Goal: Find specific page/section: Find specific page/section

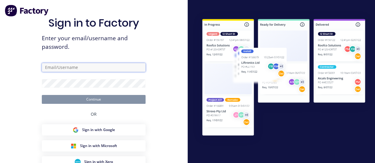
click at [85, 68] on input "text" at bounding box center [94, 67] width 104 height 9
type input "[PERSON_NAME][EMAIL_ADDRESS][DOMAIN_NAME]"
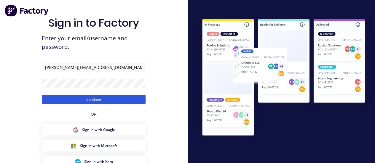
click at [141, 100] on button "Continue" at bounding box center [94, 99] width 104 height 9
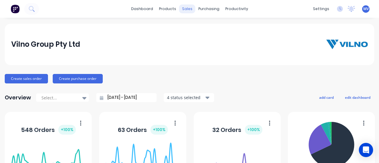
click at [187, 9] on div "sales" at bounding box center [187, 8] width 16 height 9
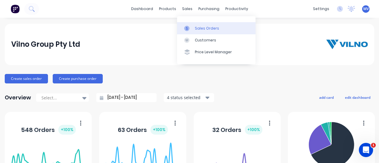
click at [196, 26] on div "Sales Orders" at bounding box center [207, 28] width 24 height 5
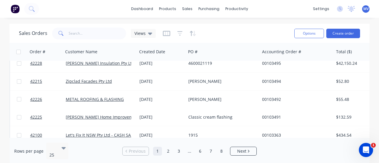
scroll to position [375, 0]
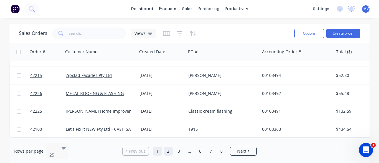
click at [171, 148] on link "2" at bounding box center [168, 151] width 9 height 9
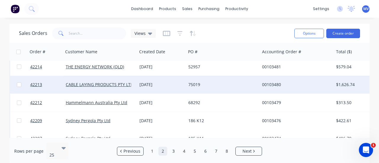
scroll to position [207, 0]
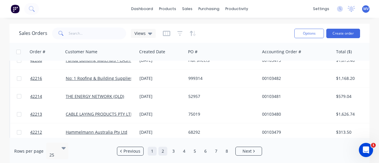
click at [151, 147] on link "1" at bounding box center [152, 151] width 9 height 9
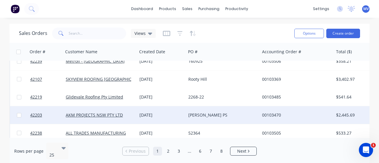
scroll to position [0, 0]
